Goal: Contribute content

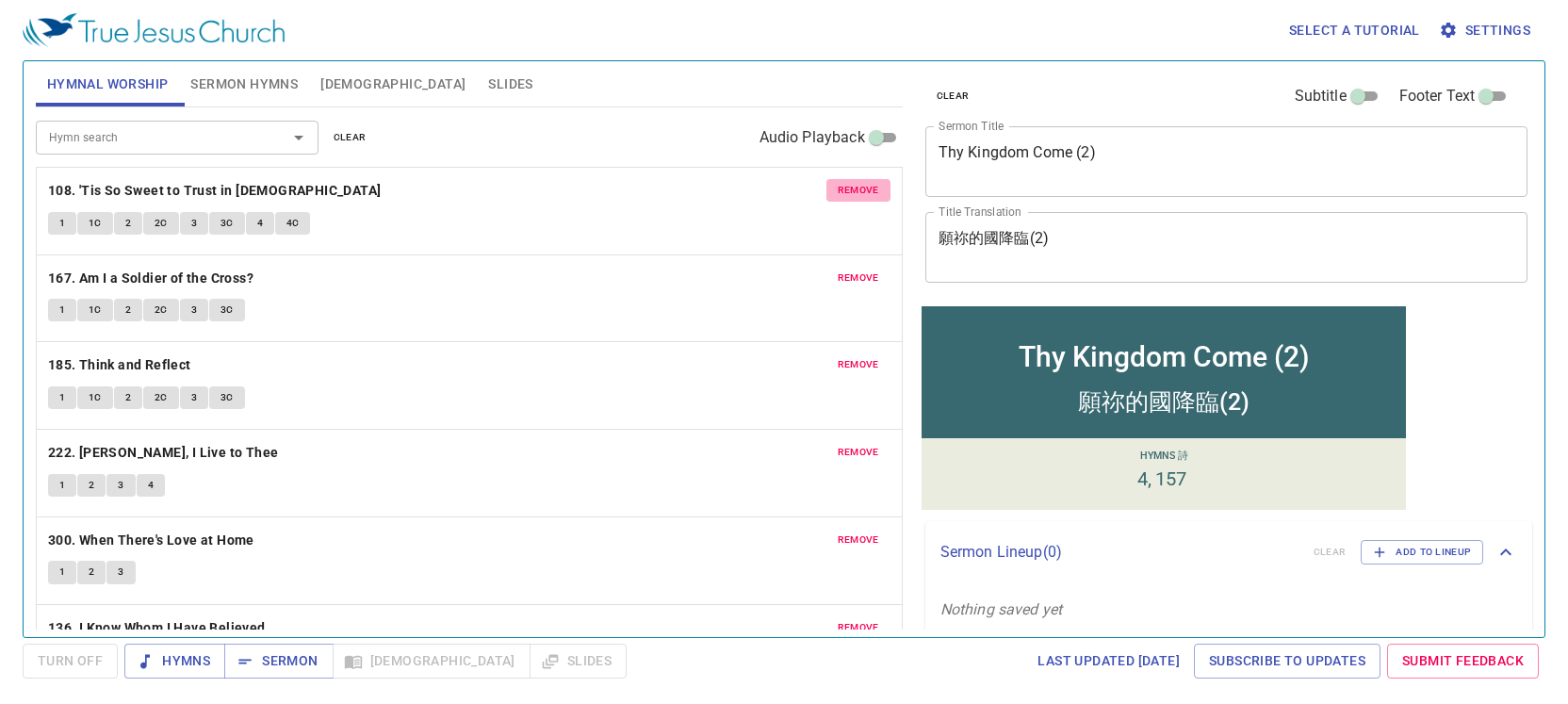
click at [853, 197] on span "remove" at bounding box center [858, 190] width 42 height 17
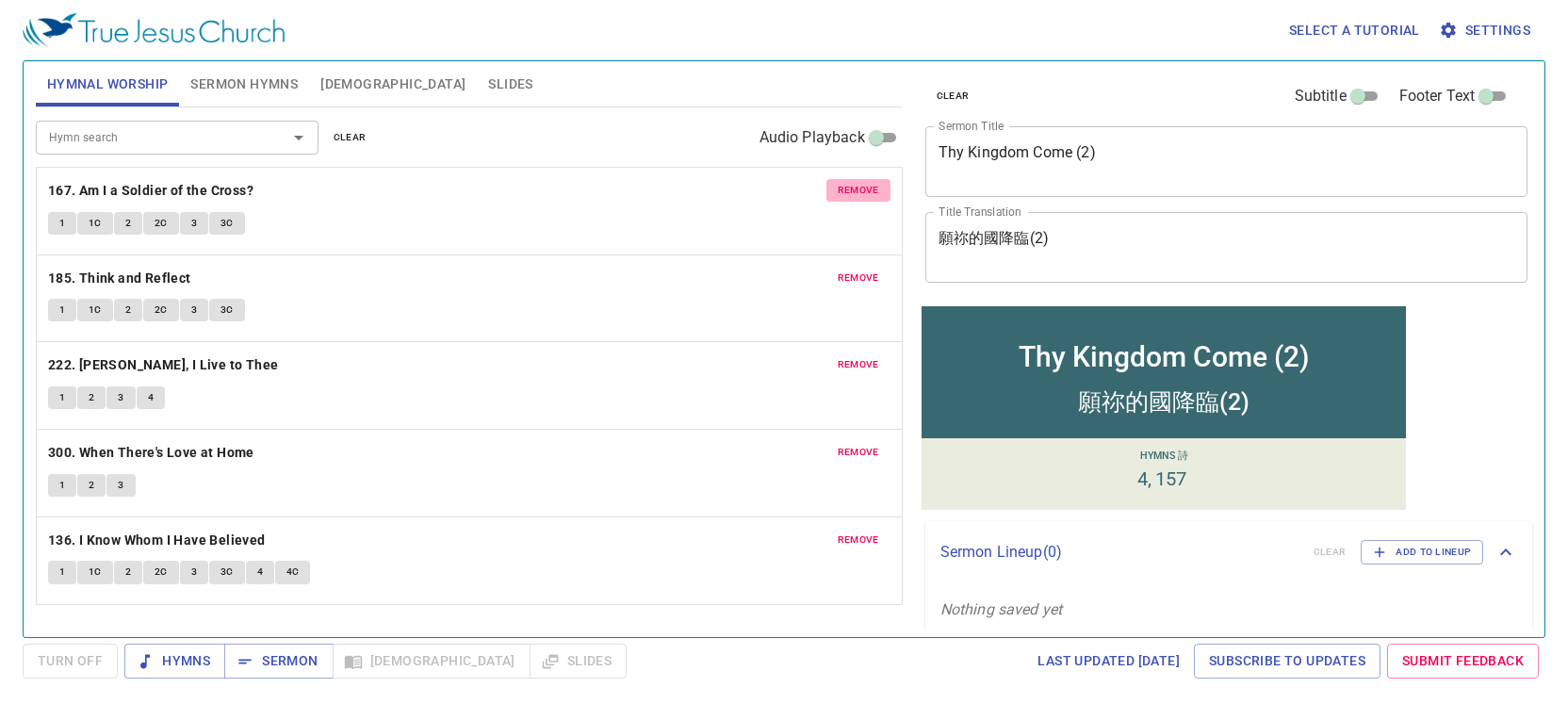
click at [853, 197] on span "remove" at bounding box center [858, 190] width 42 height 17
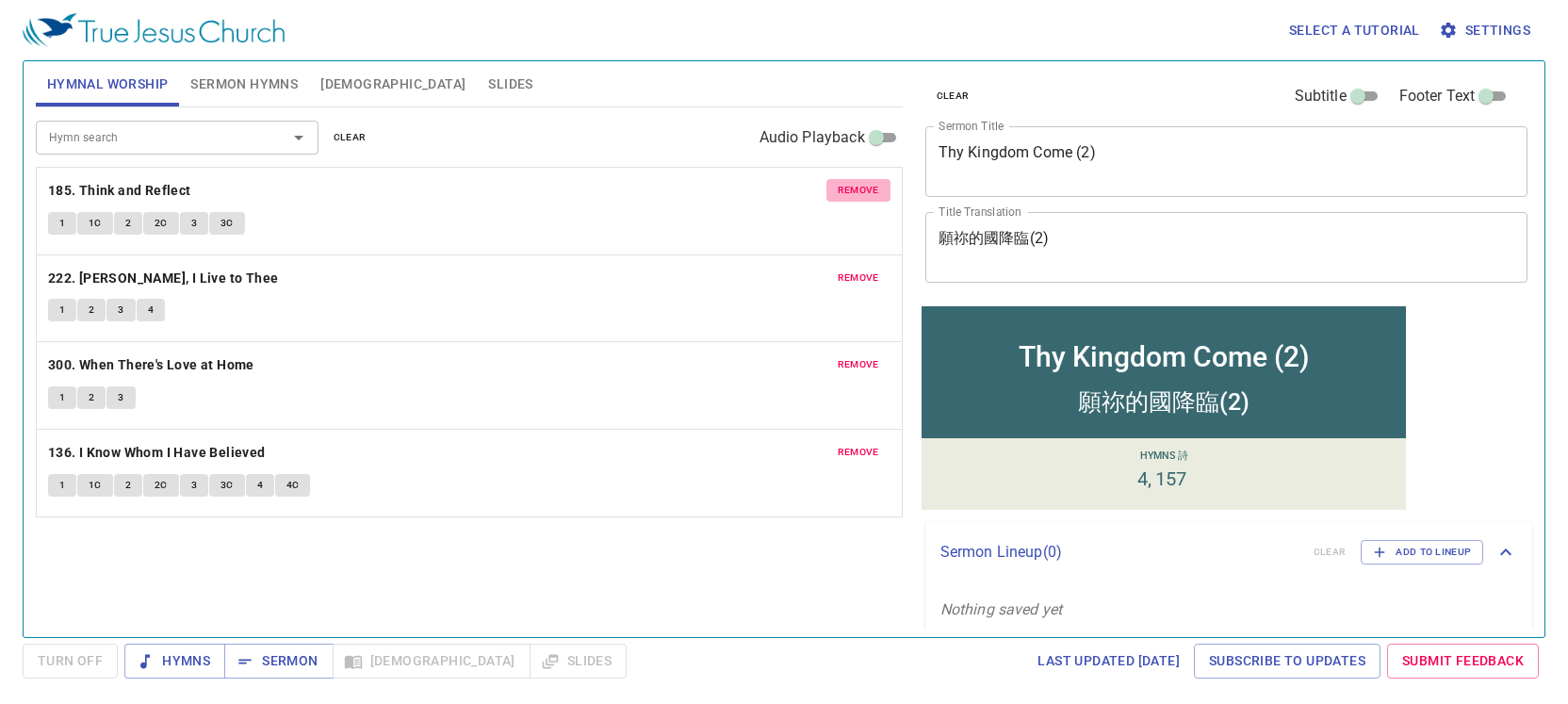
click at [853, 197] on span "remove" at bounding box center [858, 190] width 42 height 17
click at [852, 270] on span "remove" at bounding box center [858, 278] width 42 height 17
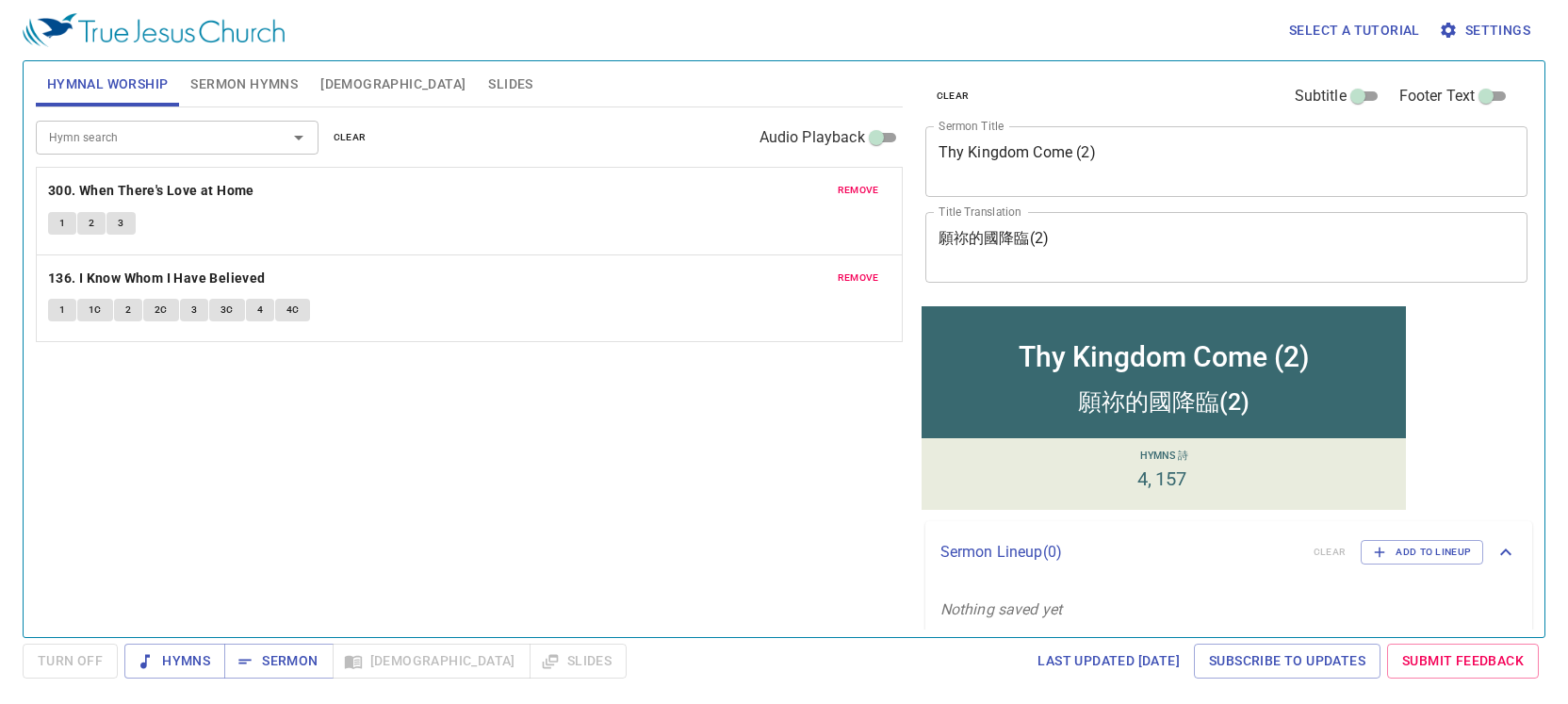
click at [852, 197] on span "remove" at bounding box center [858, 190] width 42 height 17
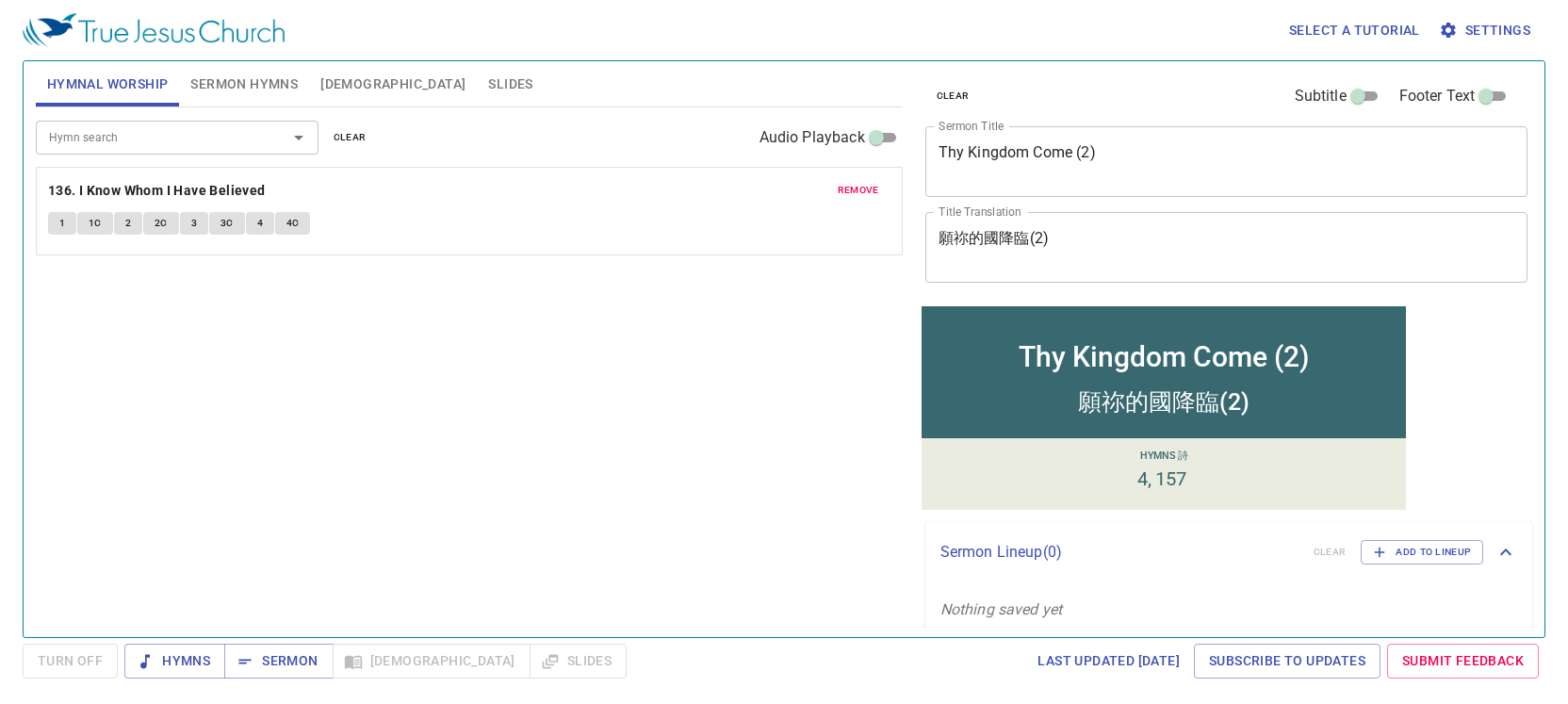
click at [852, 196] on span "remove" at bounding box center [858, 190] width 42 height 17
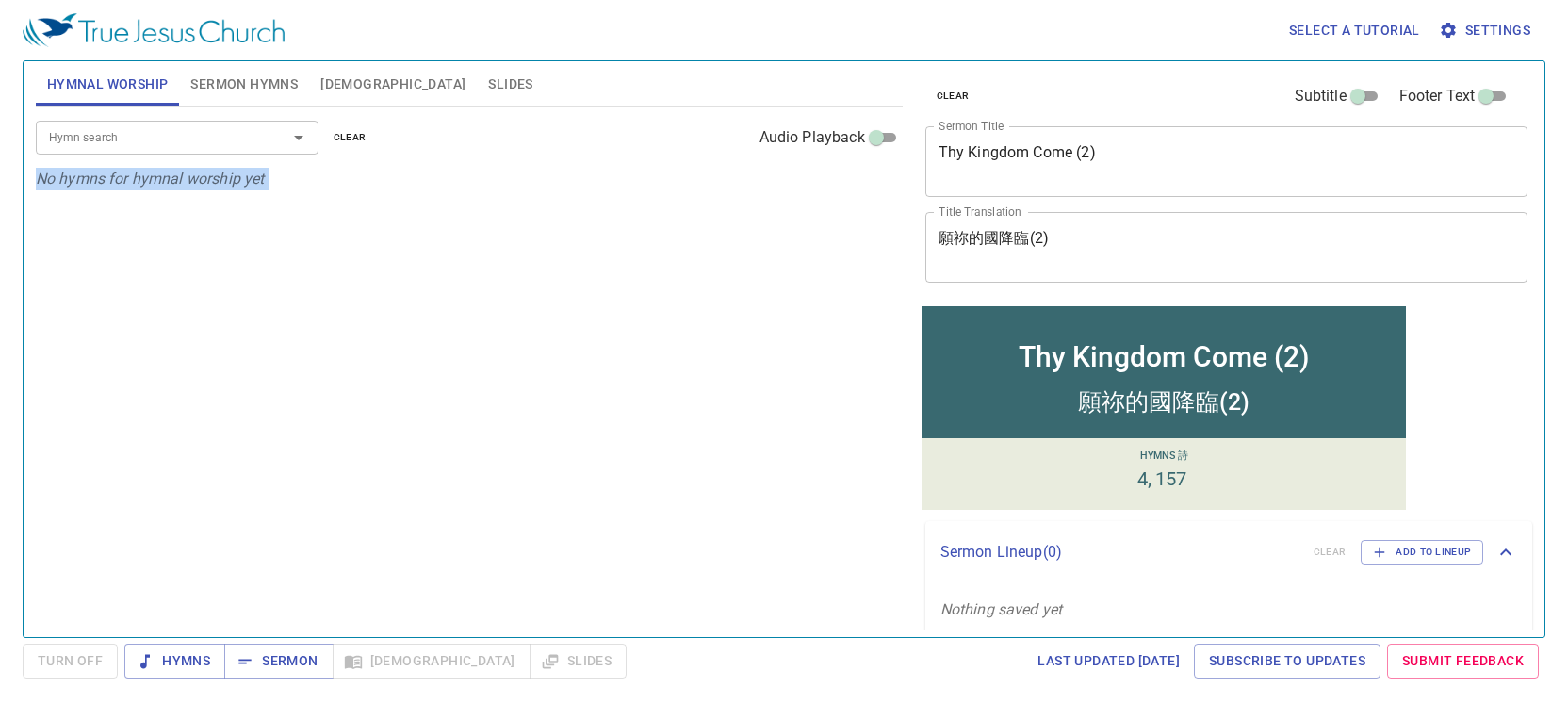
click at [852, 196] on div "Hymn search Hymn search clear Audio Playback No hymns for hymnal worship yet" at bounding box center [469, 364] width 867 height 513
click at [258, 91] on span "Sermon Hymns" at bounding box center [243, 84] width 108 height 24
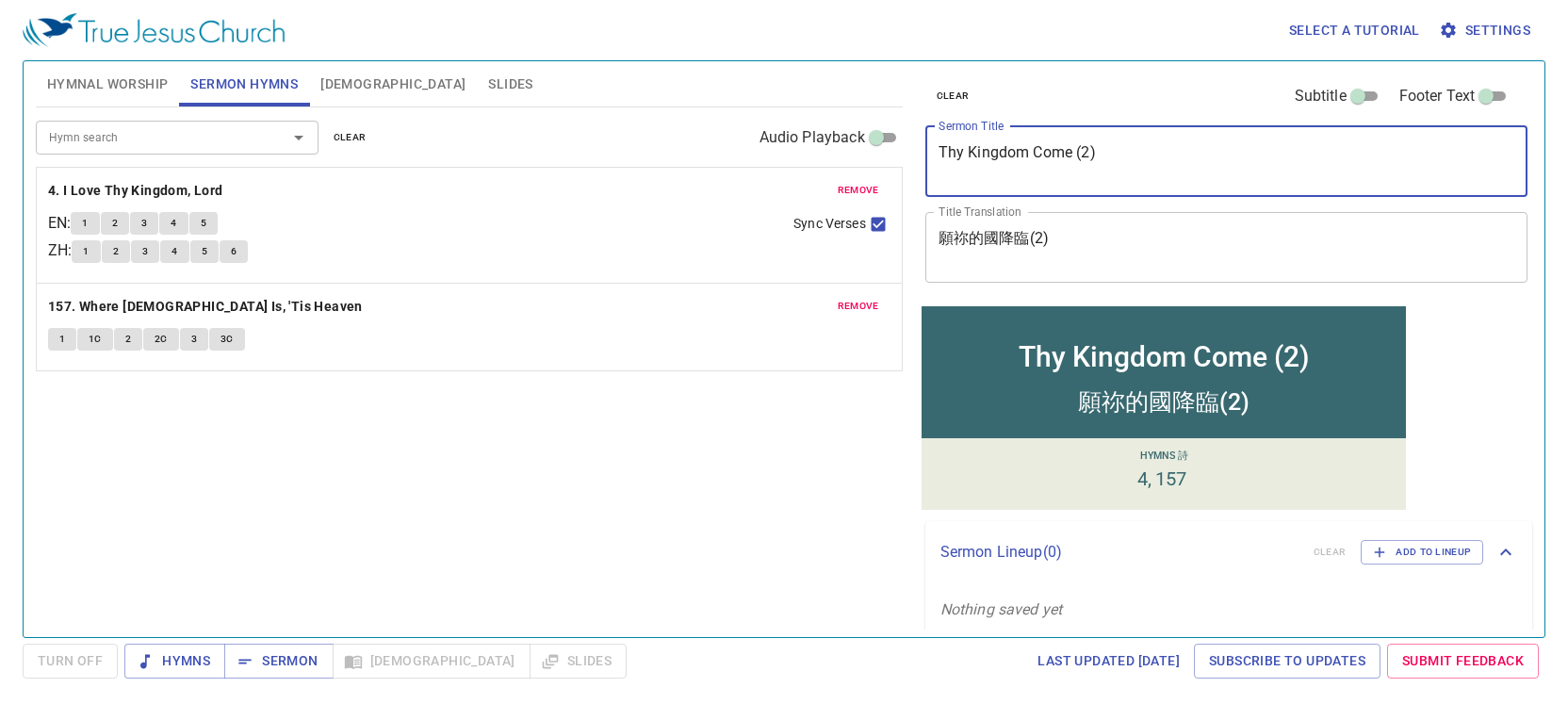
drag, startPoint x: 1111, startPoint y: 153, endPoint x: 900, endPoint y: 134, distance: 211.9
click at [900, 134] on div "Hymnal Worship Sermon Hymns Bible Slides Hymn search Hymn search clear Audio Pl…" at bounding box center [784, 341] width 1511 height 575
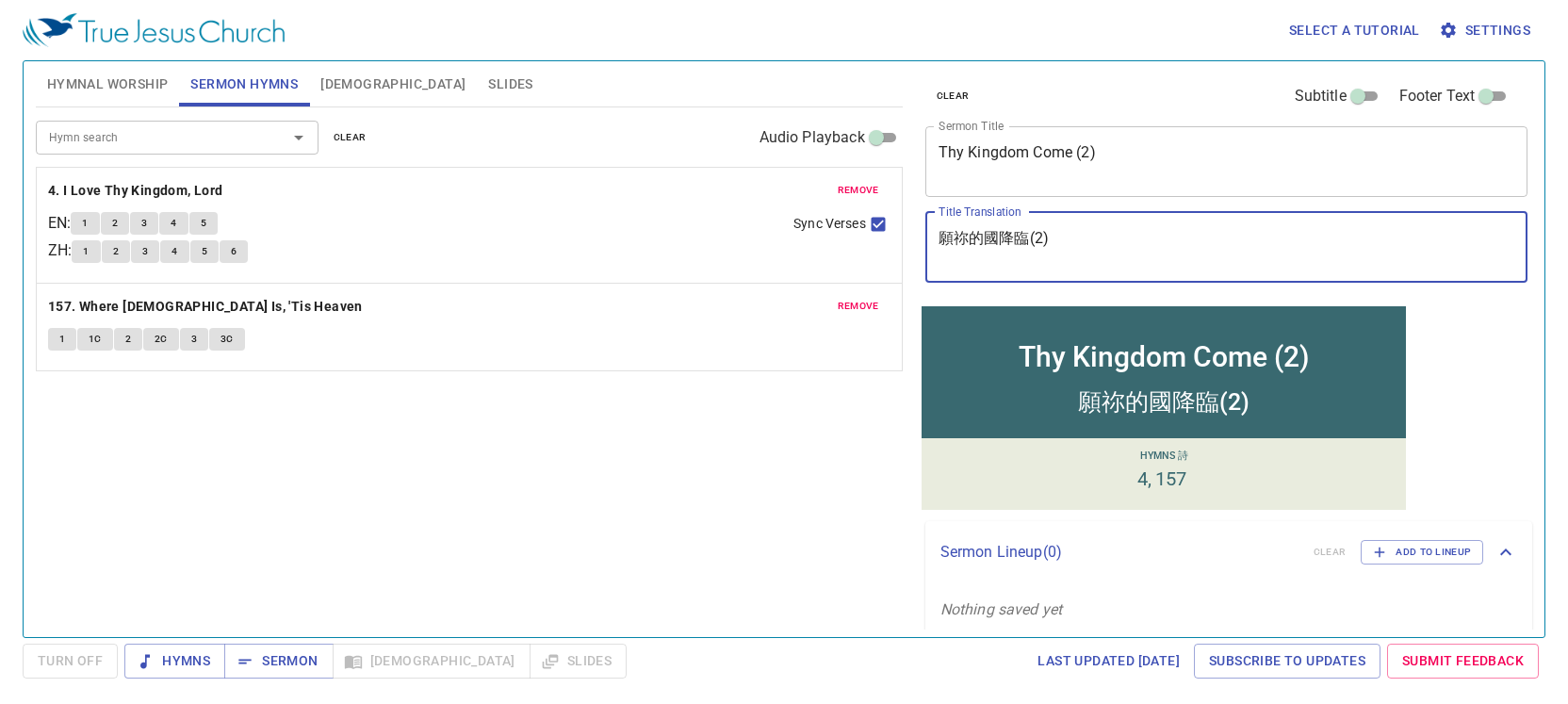
drag, startPoint x: 1089, startPoint y: 230, endPoint x: 912, endPoint y: 228, distance: 177.0
click at [912, 228] on div "clear Subtitle Footer Text Sermon Title Thy Kingdom Come (2) x Sermon Title Tit…" at bounding box center [1226, 341] width 631 height 575
click at [1127, 233] on textarea "願祢的國降臨(2)" at bounding box center [1226, 247] width 576 height 36
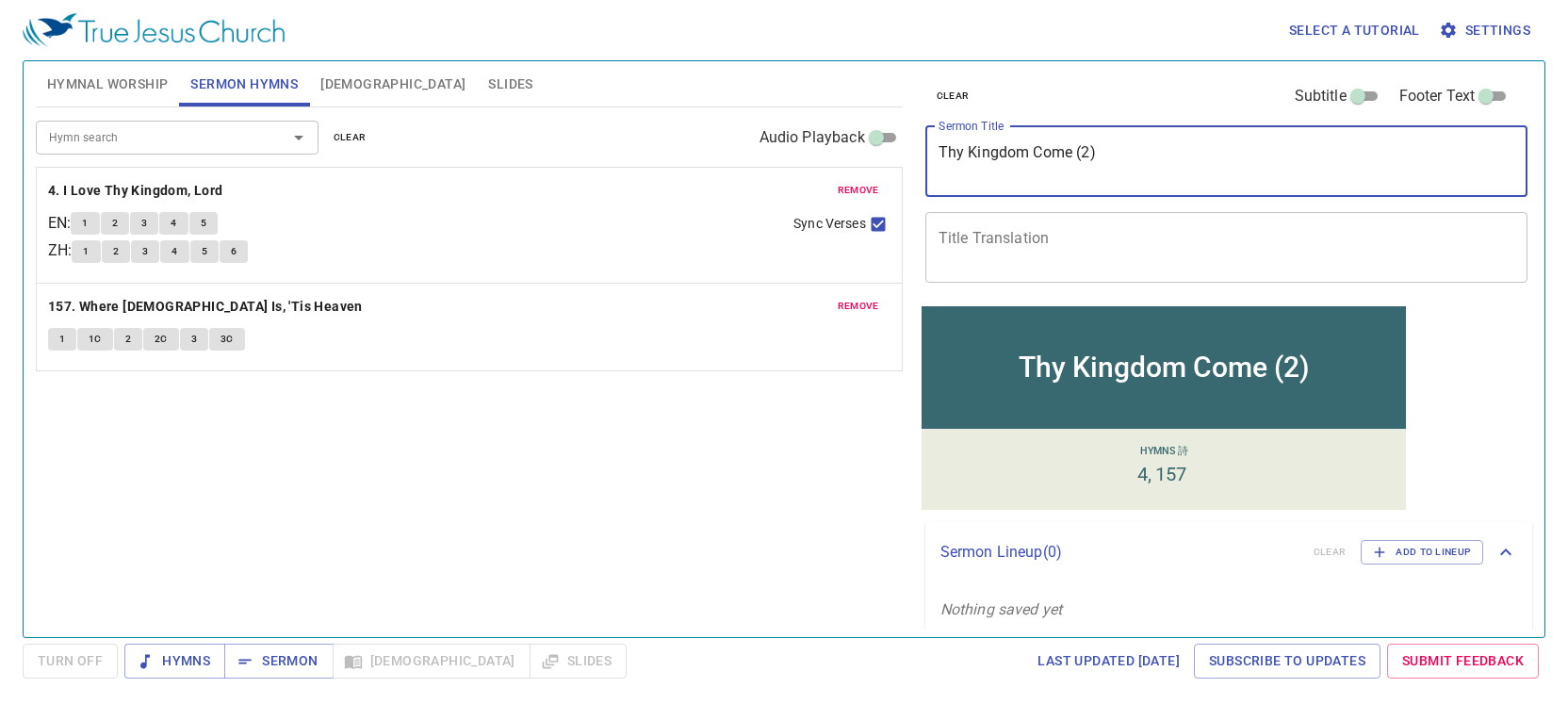
drag, startPoint x: 1131, startPoint y: 162, endPoint x: 927, endPoint y: 153, distance: 204.2
click at [927, 153] on div "Thy Kingdom Come (2) x Sermon Title" at bounding box center [1227, 161] width 603 height 70
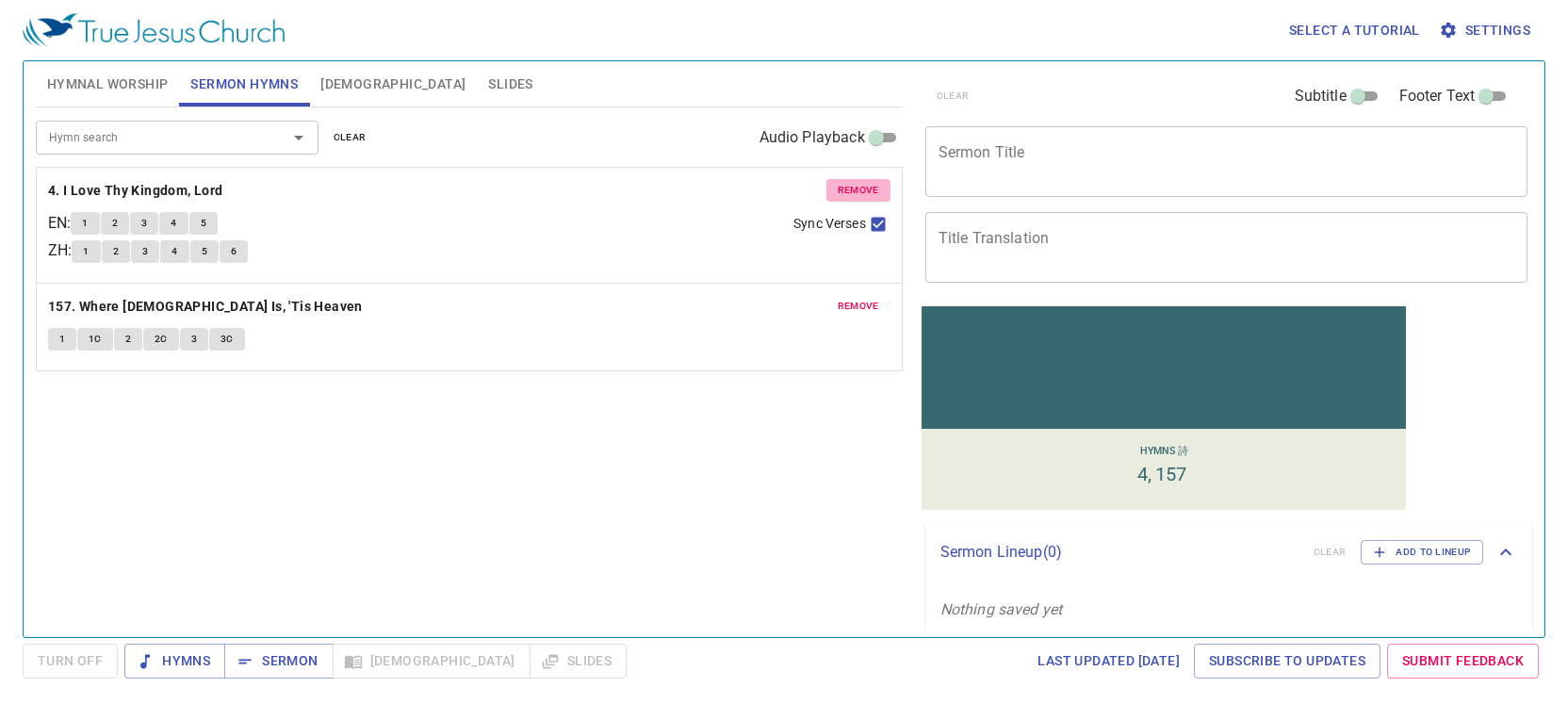
click at [869, 189] on span "remove" at bounding box center [858, 190] width 42 height 17
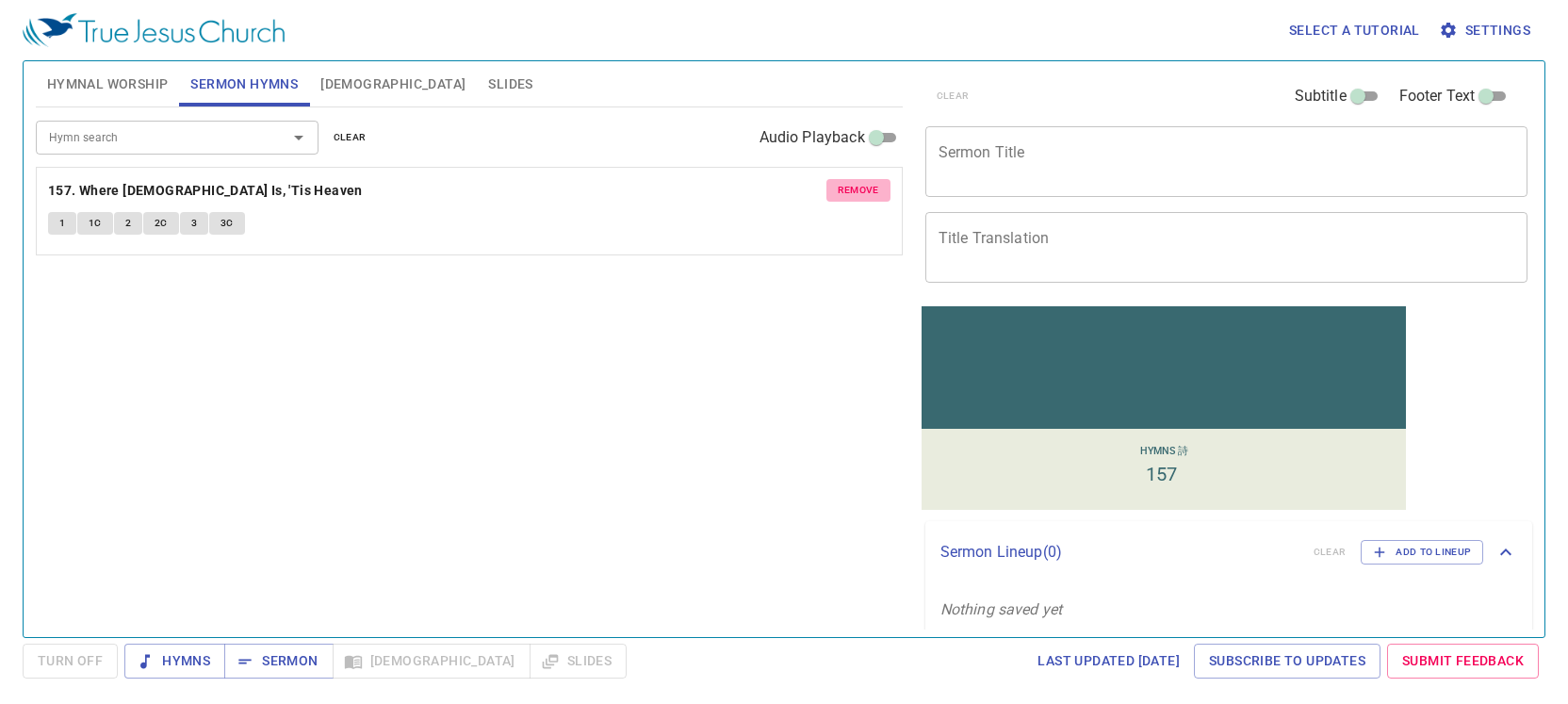
click at [865, 189] on span "remove" at bounding box center [858, 190] width 42 height 17
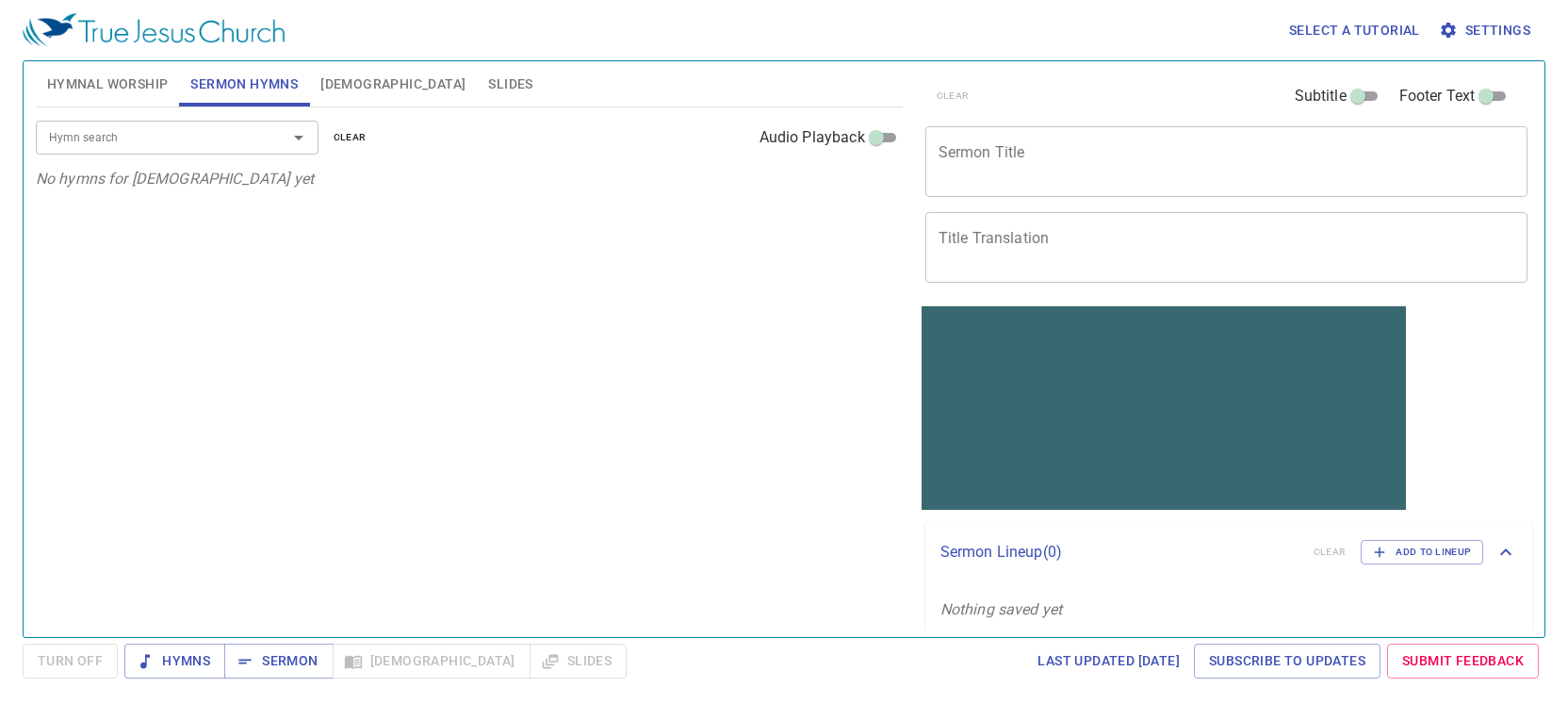
click at [147, 83] on span "Hymnal Worship" at bounding box center [108, 84] width 122 height 24
